Goal: Transaction & Acquisition: Book appointment/travel/reservation

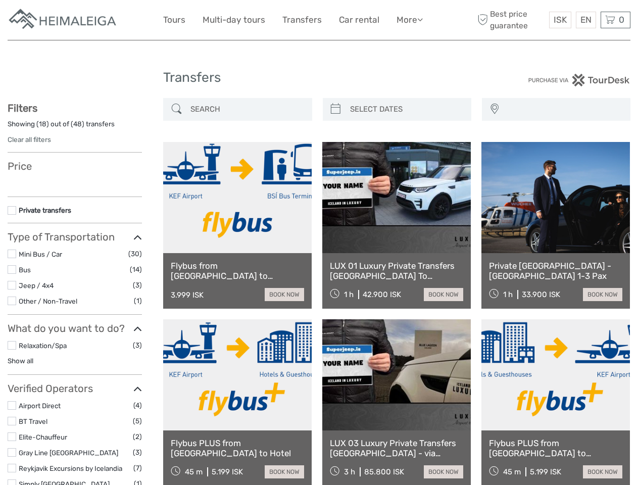
select select
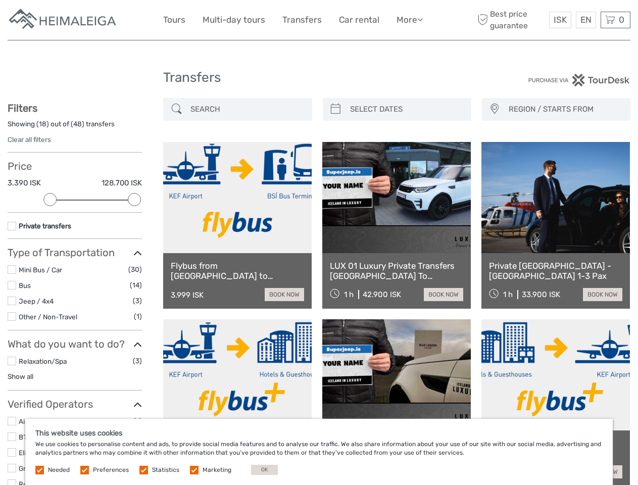
click at [408, 20] on link "More" at bounding box center [409, 20] width 26 height 15
click at [421, 19] on icon at bounding box center [420, 19] width 6 height 9
click at [559, 20] on span "ISK" at bounding box center [559, 20] width 13 height 10
click at [585, 20] on div "EN English Español Deutsch" at bounding box center [585, 20] width 20 height 17
click at [615, 20] on div "0 Items Total 0 ISK Checkout The shopping cart is empty." at bounding box center [615, 20] width 30 height 17
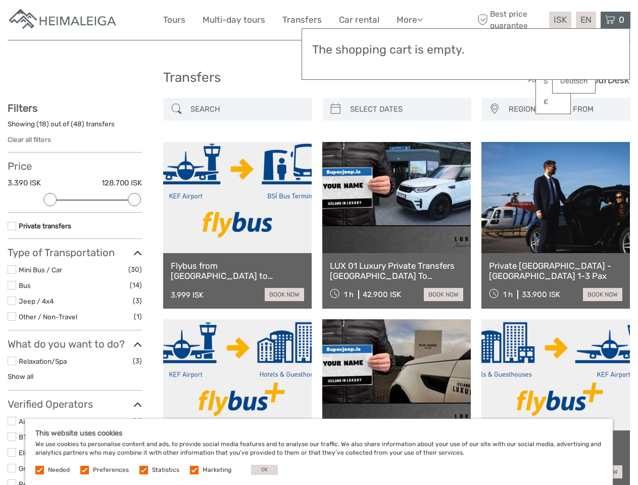
click at [50, 199] on div at bounding box center [49, 199] width 13 height 13
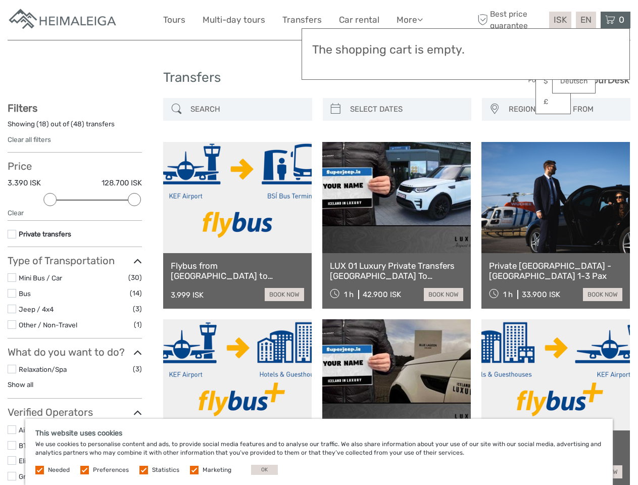
click at [134, 199] on div "Filters Showing ( 18 ) out of ( 48 ) transfers Clear all filters Price 3.390 IS…" at bounding box center [75, 336] width 134 height 468
click at [335, 142] on link at bounding box center [396, 197] width 148 height 111
click at [405, 142] on link at bounding box center [396, 197] width 148 height 111
click at [494, 142] on link at bounding box center [555, 197] width 148 height 111
